Goal: Check status: Check status

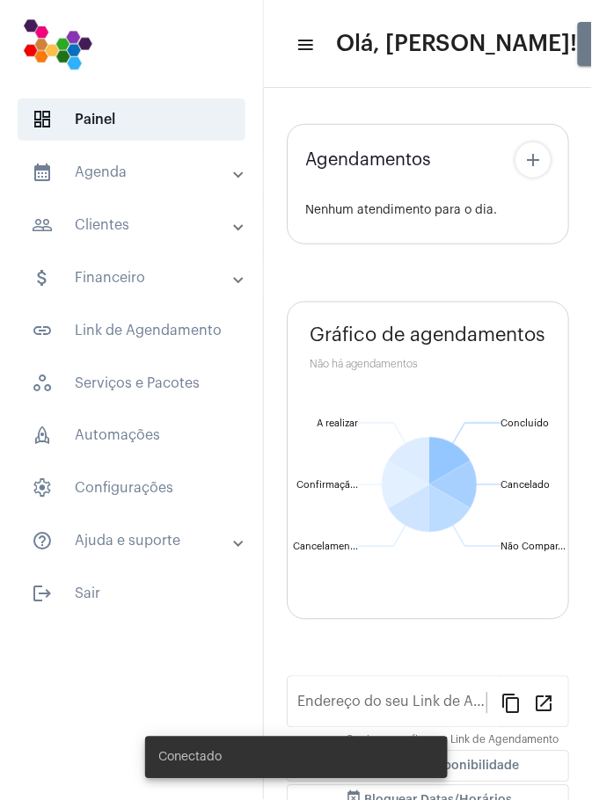
type input "[URL][DOMAIN_NAME]"
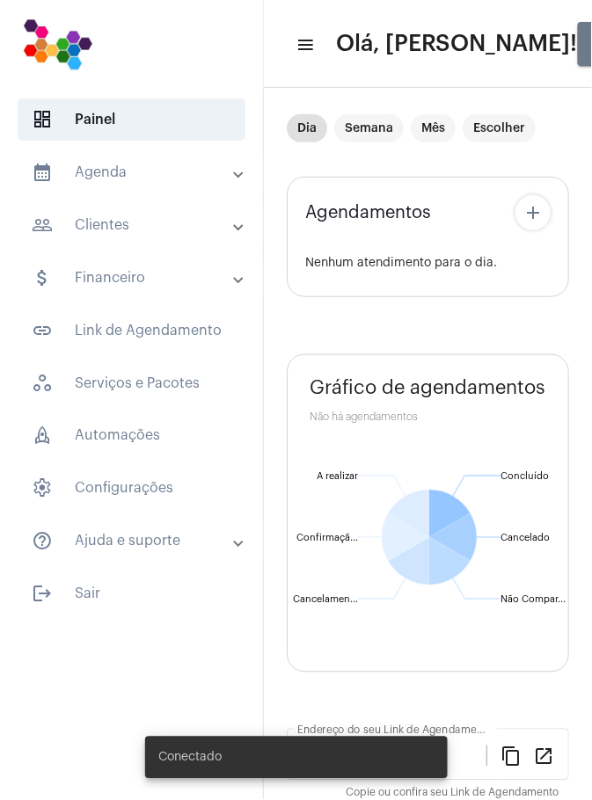
click at [171, 174] on mat-panel-title "calendar_month_outlined Agenda" at bounding box center [133, 172] width 203 height 21
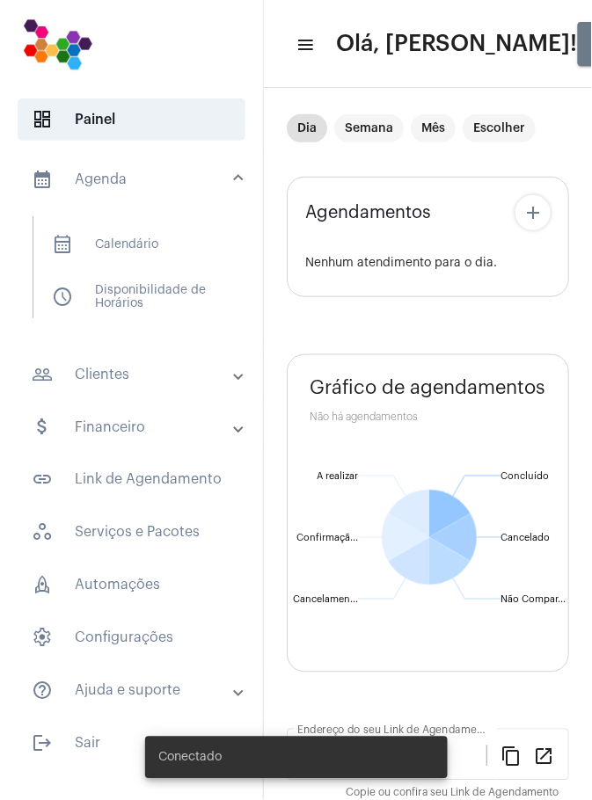
click at [173, 251] on span "calendar_month_outlined Calendário" at bounding box center [131, 244] width 186 height 42
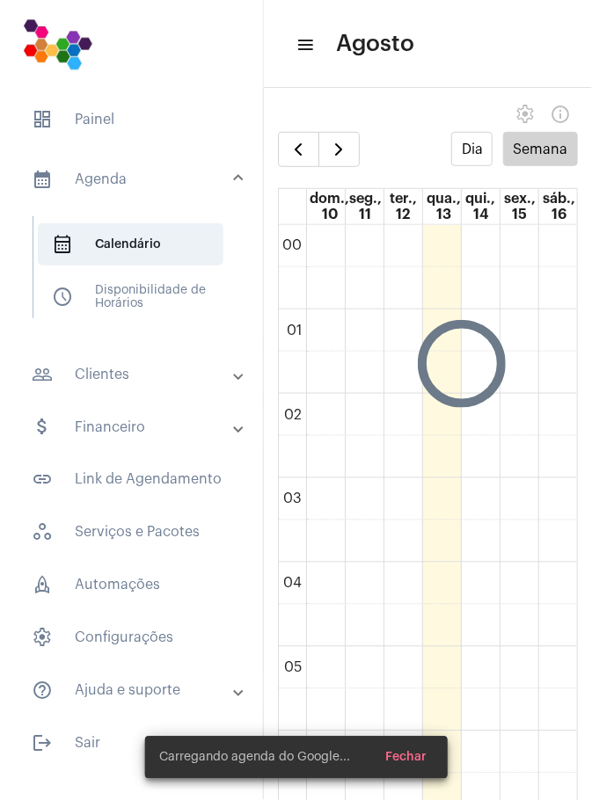
scroll to position [507, 0]
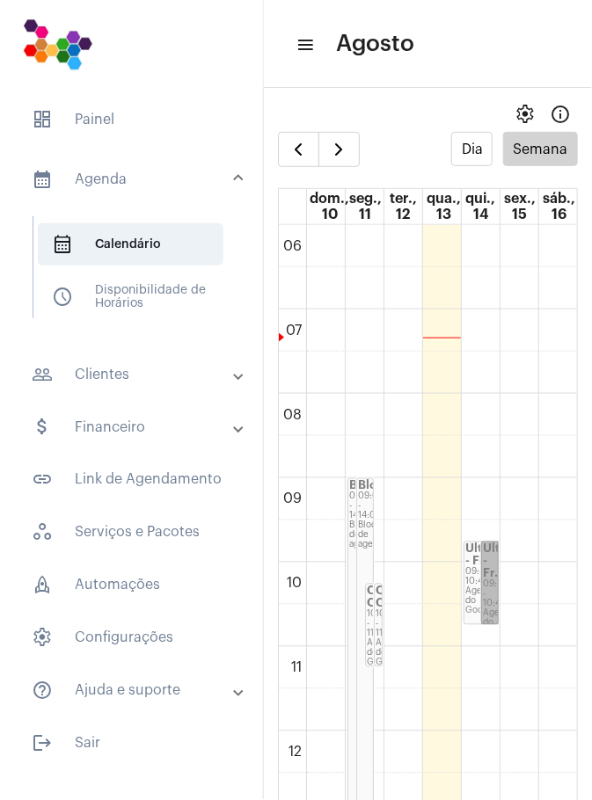
click at [496, 581] on link "Ultralitho - Fr... 09:45 - 10:45 Agenda do Google" at bounding box center [490, 584] width 18 height 84
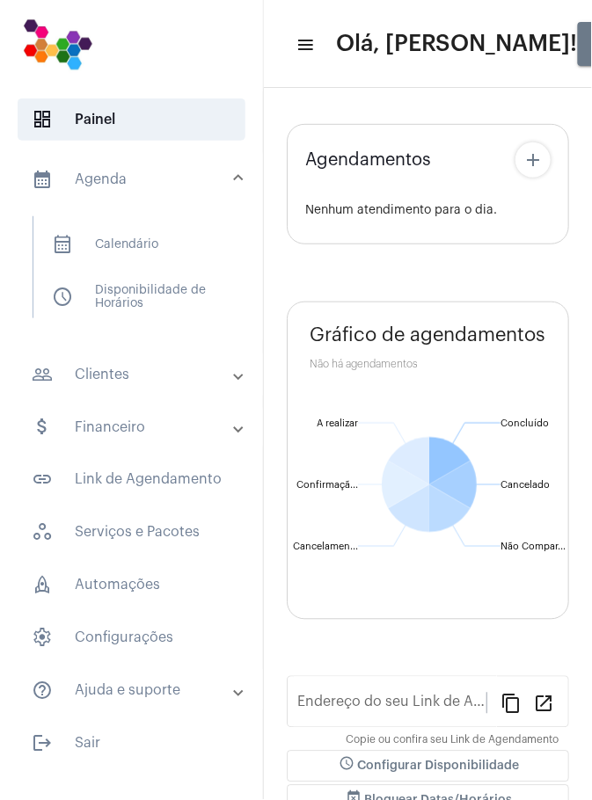
type input "[URL][DOMAIN_NAME]"
